Goal: Task Accomplishment & Management: Manage account settings

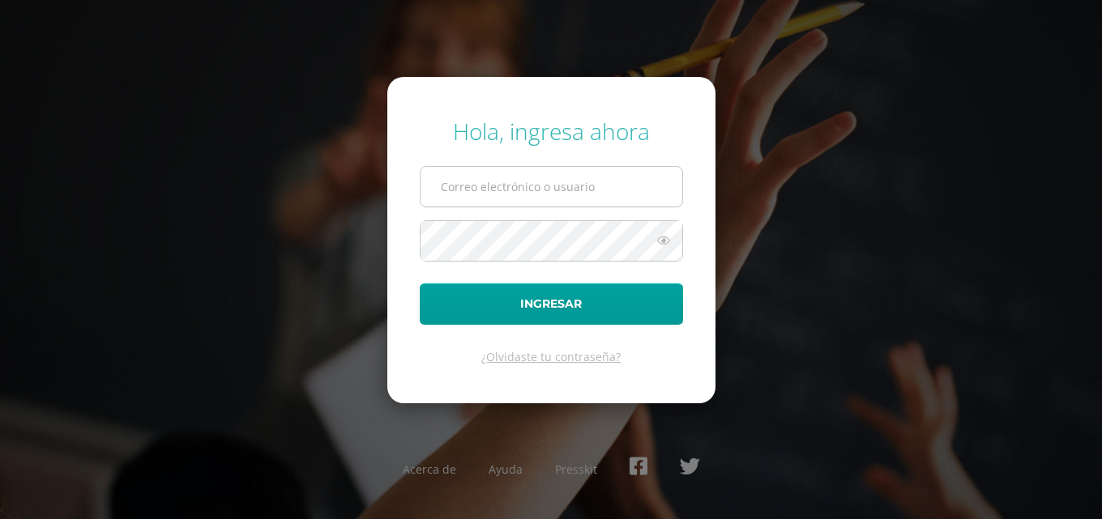
click at [637, 182] on input "text" at bounding box center [551, 187] width 262 height 40
type input "COS02025109@osoriosandoval.edu.gt"
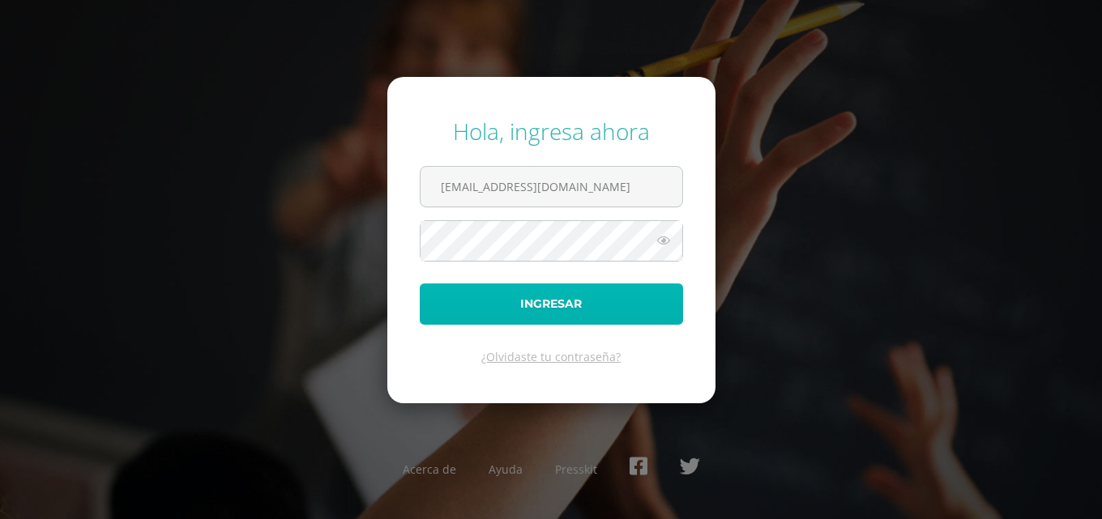
click at [652, 288] on button "Ingresar" at bounding box center [551, 304] width 263 height 41
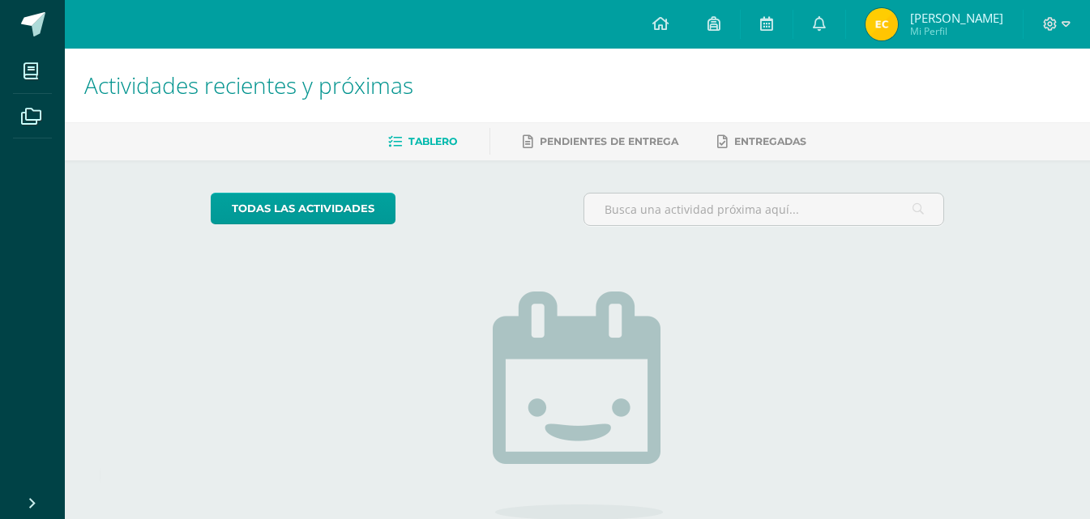
click at [753, 75] on h1 "Actividades recientes y próximas" at bounding box center [577, 86] width 986 height 74
click at [813, 18] on link at bounding box center [819, 24] width 52 height 49
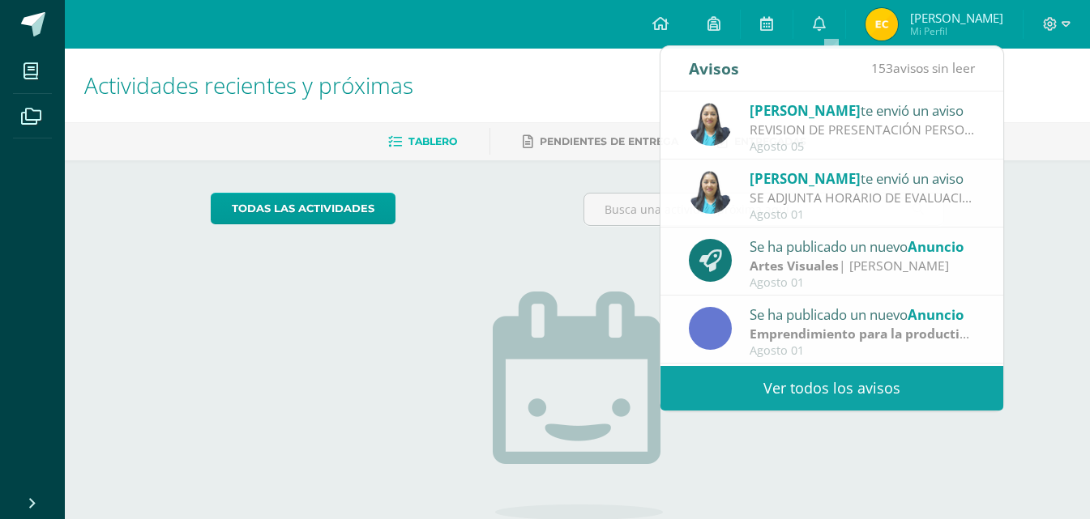
click at [534, 269] on div "No tienes actividades Échale un vistazo a los demás períodos o sal y disfruta d…" at bounding box center [578, 424] width 324 height 370
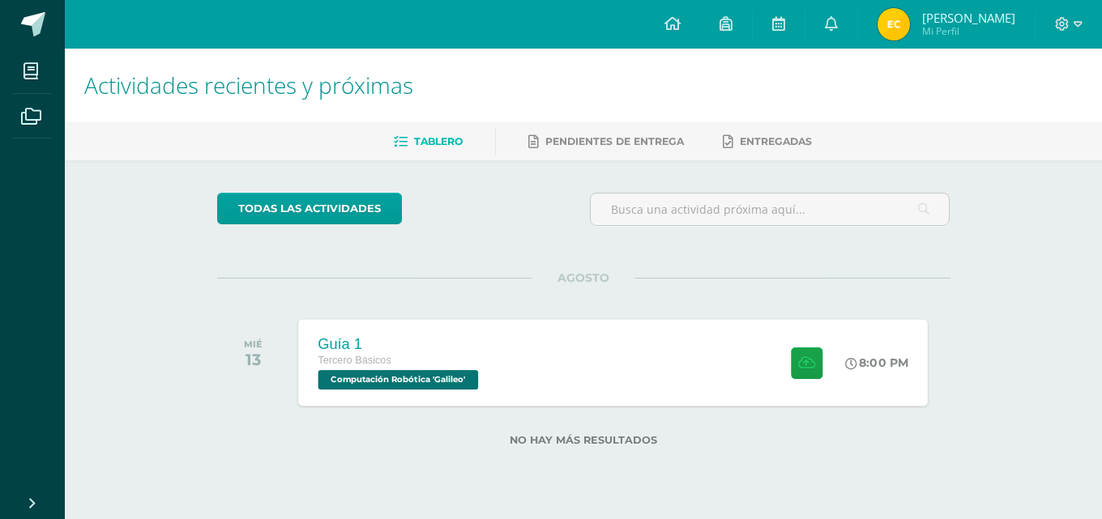
click at [522, 364] on div "Guía 1 Tercero Básicos Computación Robótica 'Galileo' 8:00 PM Guía 1 Computació…" at bounding box center [612, 362] width 629 height 87
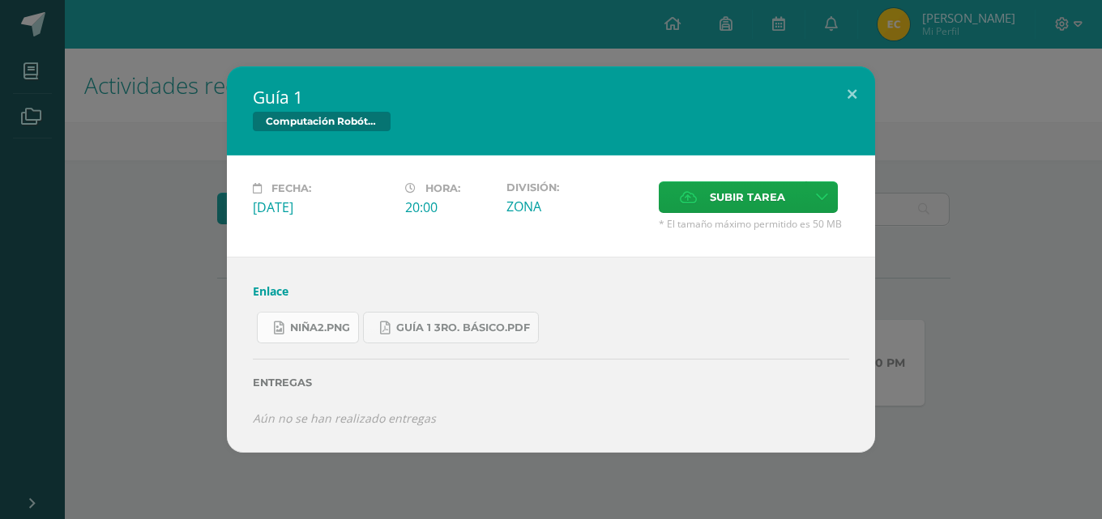
click at [342, 337] on link "niña2.png" at bounding box center [308, 328] width 102 height 32
click at [476, 331] on span "Guía 1 3ro. Básico.pdf" at bounding box center [463, 328] width 134 height 13
click at [287, 293] on link "Enlace" at bounding box center [271, 291] width 36 height 15
